Goal: Information Seeking & Learning: Understand process/instructions

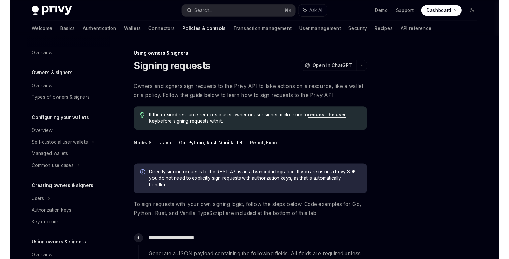
scroll to position [148, 0]
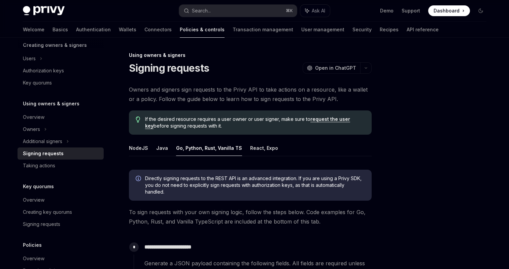
type textarea "*"
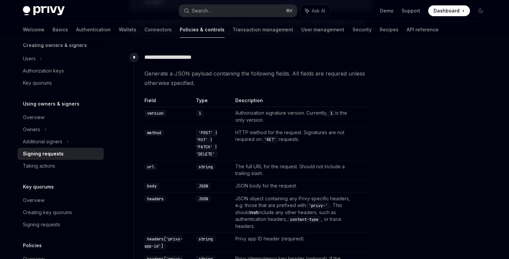
scroll to position [172, 0]
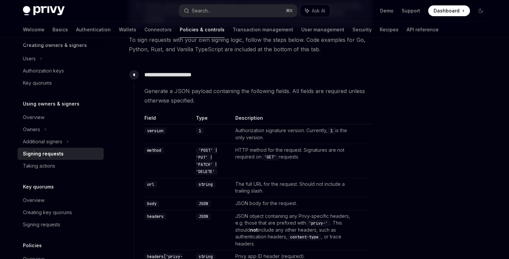
click at [165, 75] on p "**********" at bounding box center [258, 74] width 227 height 9
click at [168, 95] on span "Generate a JSON payload containing the following fields. All fields are require…" at bounding box center [258, 95] width 227 height 19
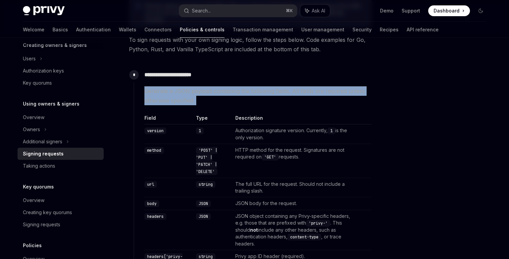
click at [168, 95] on span "Generate a JSON payload containing the following fields. All fields are require…" at bounding box center [258, 95] width 227 height 19
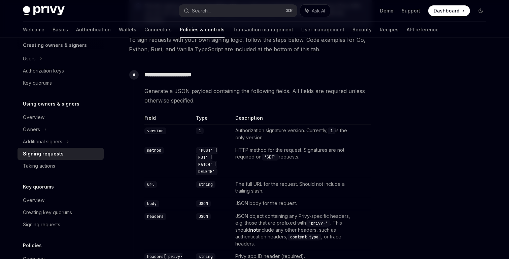
click at [203, 75] on p "**********" at bounding box center [258, 74] width 227 height 9
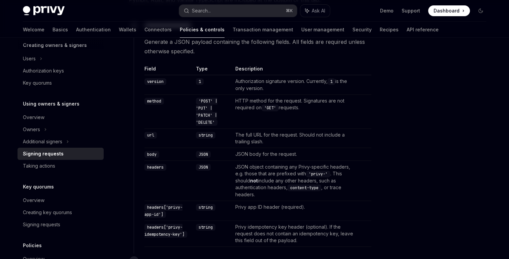
scroll to position [228, 0]
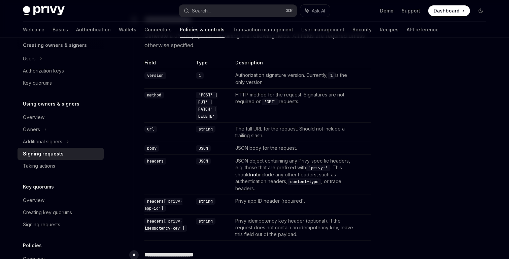
click at [247, 172] on td "JSON object containing any Privy-specific headers, e.g. those that are prefixed…" at bounding box center [295, 175] width 125 height 40
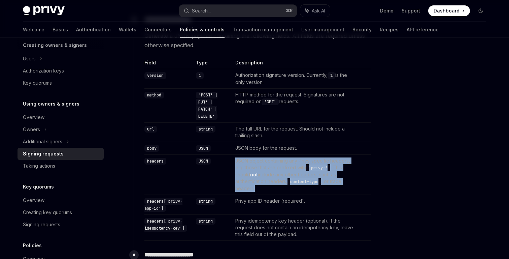
click at [247, 172] on td "JSON object containing any Privy-specific headers, e.g. those that are prefixed…" at bounding box center [295, 175] width 125 height 40
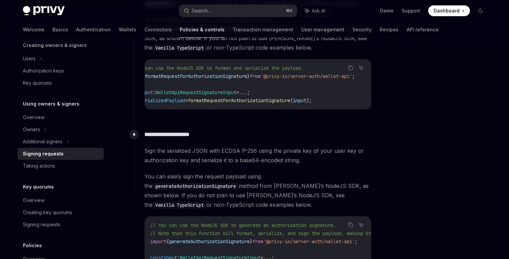
scroll to position [556, 0]
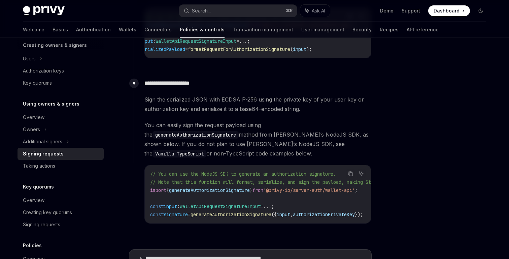
click at [190, 101] on span "Sign the serialized JSON with ECDSA P-256 using the private key of your user ke…" at bounding box center [258, 104] width 227 height 19
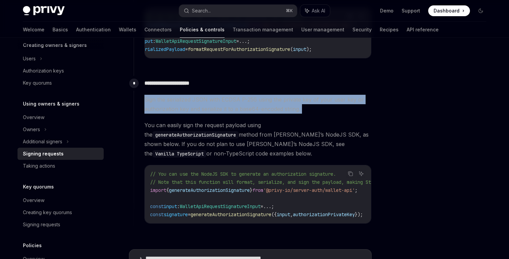
click at [190, 101] on span "Sign the serialized JSON with ECDSA P-256 using the private key of your user ke…" at bounding box center [258, 104] width 227 height 19
click at [179, 105] on span "Sign the serialized JSON with ECDSA P-256 using the private key of your user ke…" at bounding box center [258, 104] width 227 height 19
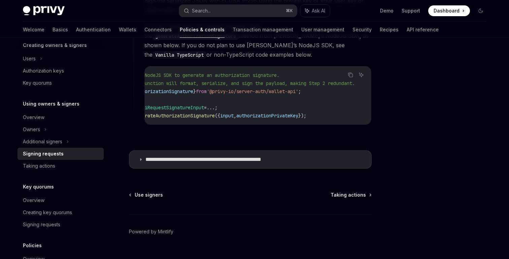
scroll to position [0, 70]
click at [172, 156] on p "**********" at bounding box center [222, 159] width 152 height 7
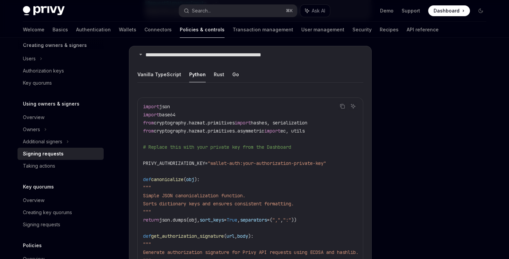
scroll to position [771, 0]
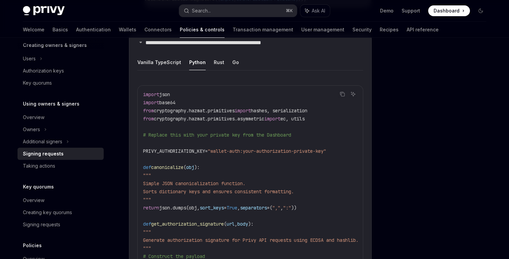
click at [191, 148] on span "PRIVY_AUTHORIZATION_KEY" at bounding box center [174, 151] width 62 height 6
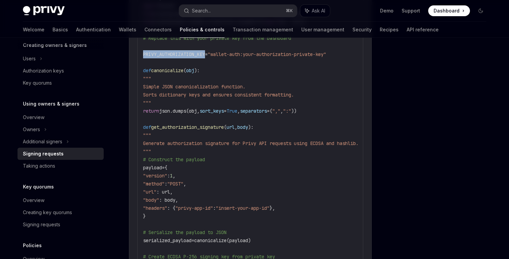
scroll to position [869, 0]
click at [165, 171] on span ""version"" at bounding box center [155, 174] width 24 height 6
click at [213, 204] on span ""privy-app-id"" at bounding box center [194, 207] width 38 height 6
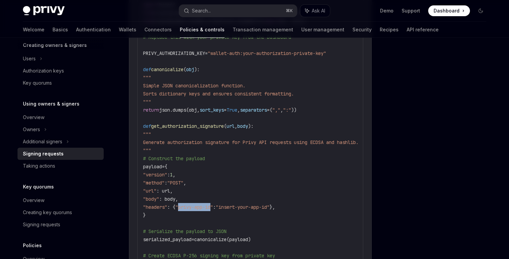
drag, startPoint x: 220, startPoint y: 195, endPoint x: 194, endPoint y: 196, distance: 26.3
click at [194, 204] on span ""privy-app-id"" at bounding box center [194, 207] width 38 height 6
copy span "privy-app-id"
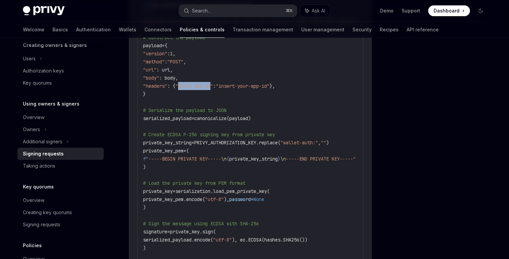
scroll to position [991, 0]
drag, startPoint x: 242, startPoint y: 24, endPoint x: 213, endPoint y: -10, distance: 44.7
